Goal: Information Seeking & Learning: Learn about a topic

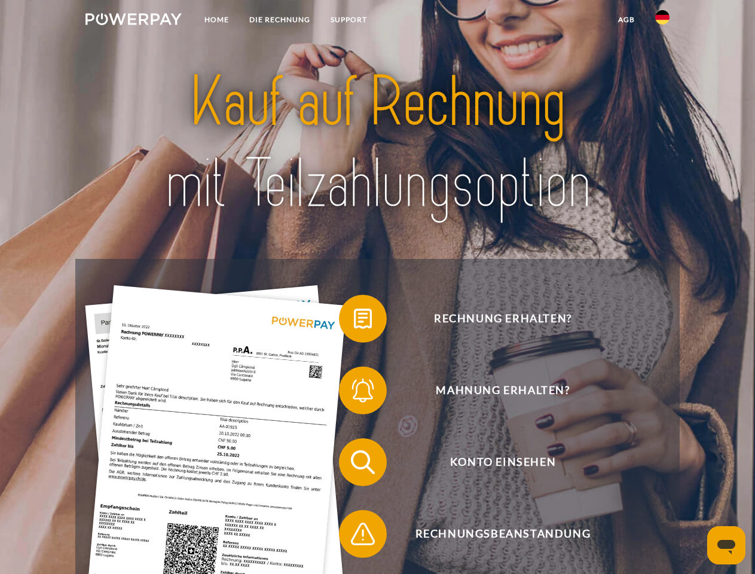
click at [133, 21] on img at bounding box center [133, 19] width 96 height 12
click at [662, 21] on img at bounding box center [662, 17] width 14 height 14
click at [626, 20] on link "agb" at bounding box center [626, 20] width 37 height 22
click at [354, 321] on span at bounding box center [345, 319] width 60 height 60
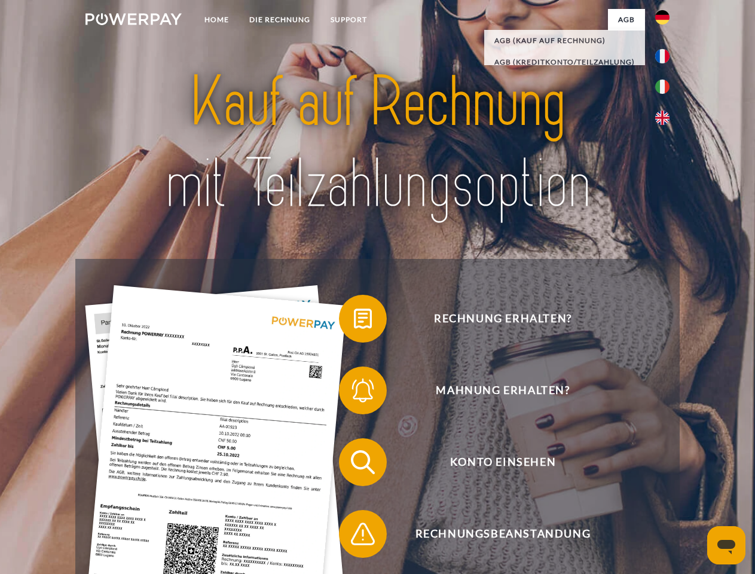
click at [354, 393] on span at bounding box center [345, 390] width 60 height 60
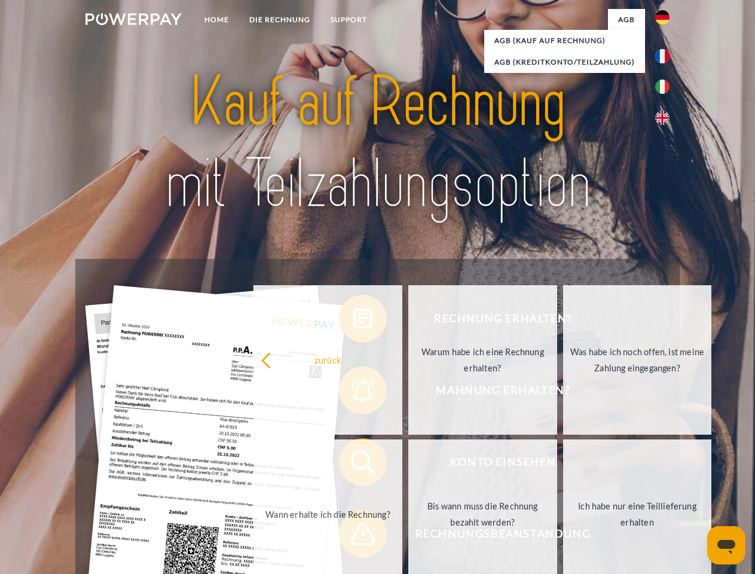
click at [408, 464] on link "Bis wann muss die Rechnung bezahlt werden?" at bounding box center [482, 513] width 149 height 149
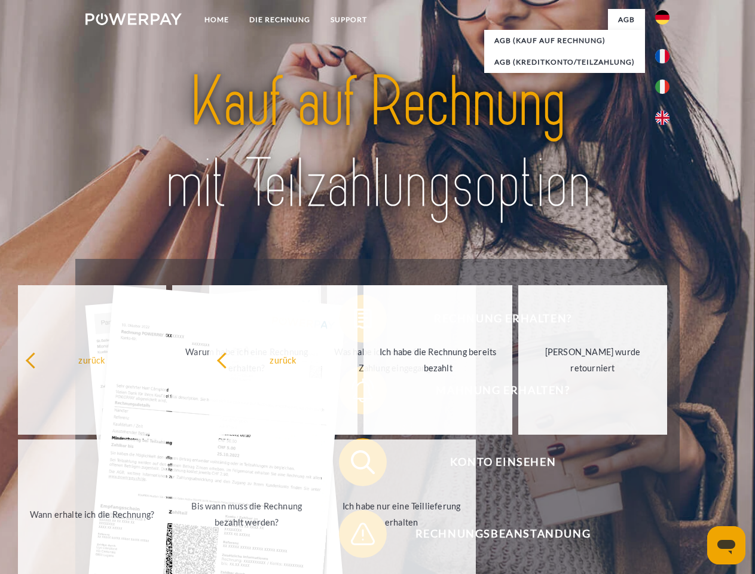
click at [354, 536] on div "Rechnung erhalten? Mahnung erhalten? Konto einsehen" at bounding box center [377, 498] width 604 height 478
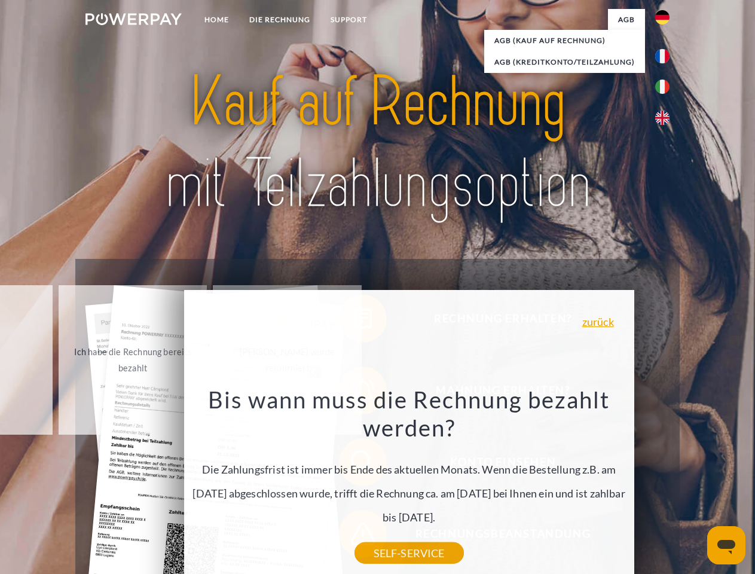
click at [726, 545] on icon "Messaging-Fenster öffnen" at bounding box center [726, 547] width 18 height 14
